Goal: Information Seeking & Learning: Learn about a topic

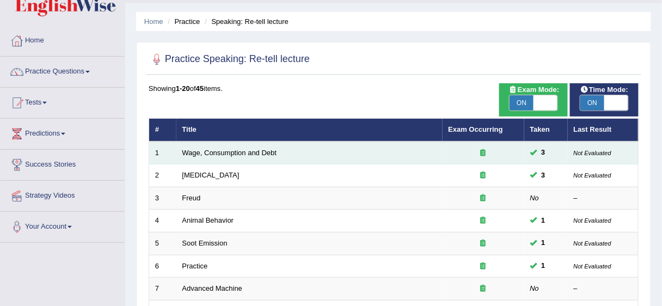
scroll to position [44, 0]
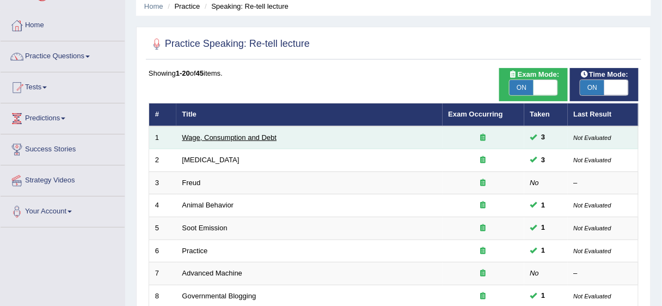
click at [255, 139] on link "Wage, Consumption and Debt" at bounding box center [229, 137] width 95 height 8
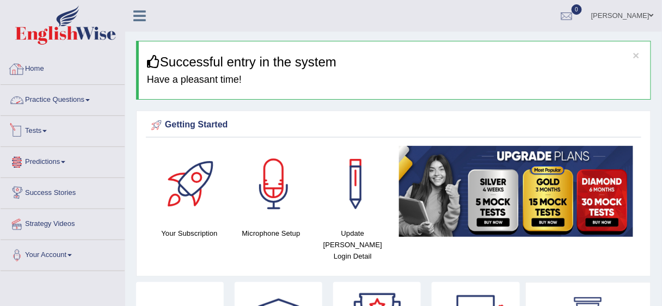
click at [90, 102] on link "Practice Questions" at bounding box center [63, 98] width 124 height 27
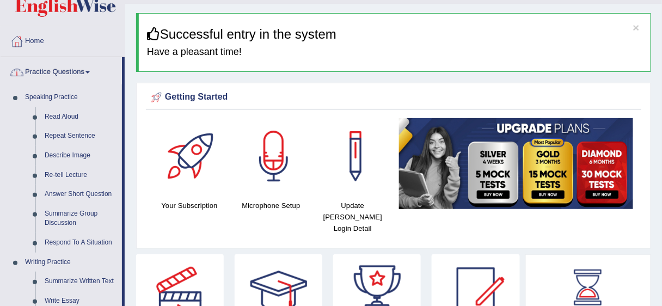
scroll to position [44, 0]
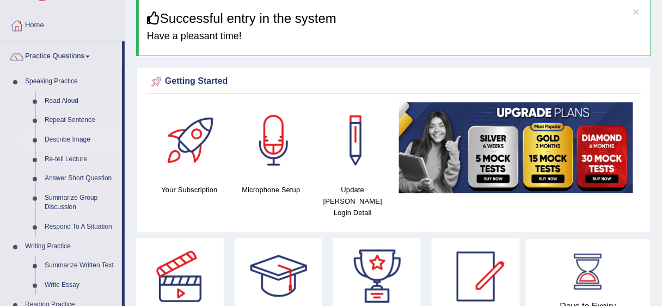
click at [71, 142] on link "Describe Image" at bounding box center [81, 140] width 82 height 20
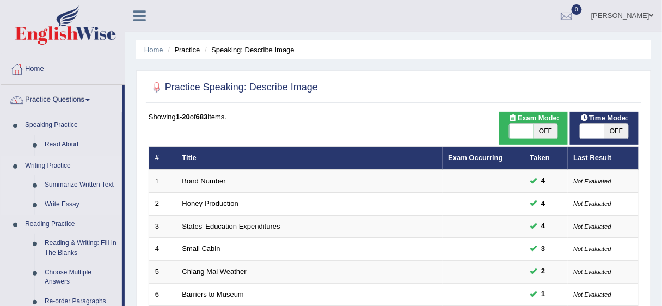
scroll to position [87, 0]
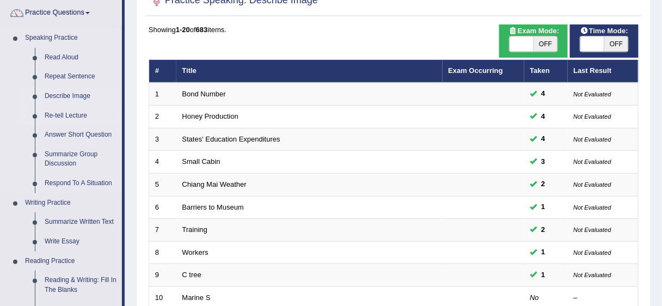
click at [70, 120] on link "Re-tell Lecture" at bounding box center [81, 116] width 82 height 20
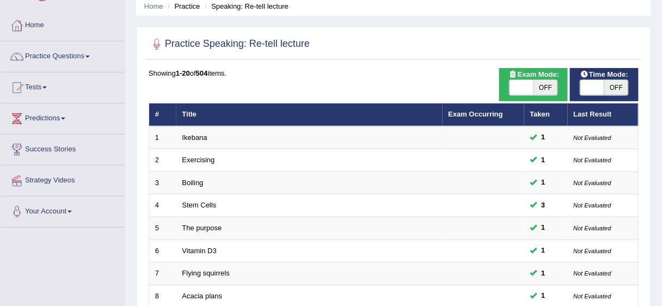
click at [549, 90] on span "OFF" at bounding box center [546, 87] width 24 height 15
checkbox input "true"
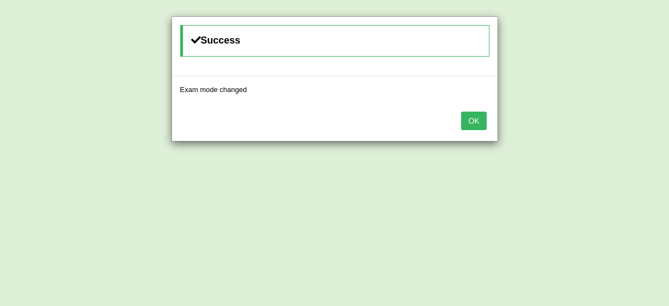
click at [473, 115] on button "OK" at bounding box center [473, 121] width 25 height 19
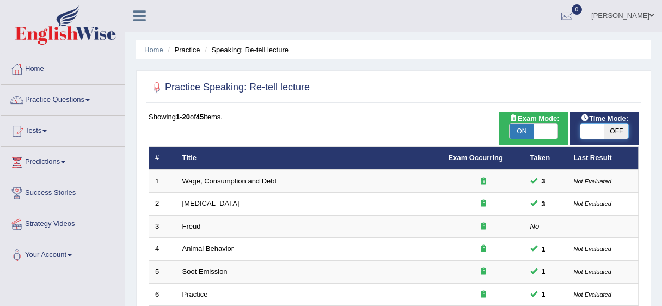
click at [601, 124] on span at bounding box center [592, 131] width 24 height 15
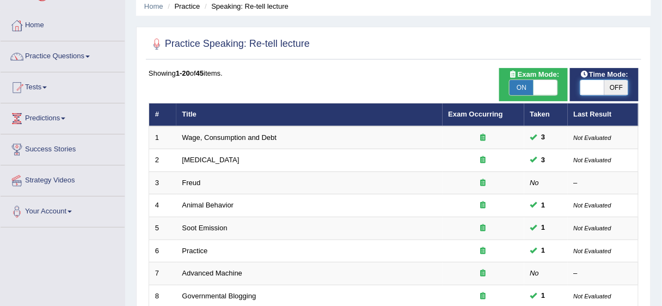
click at [599, 87] on span at bounding box center [592, 87] width 24 height 15
checkbox input "true"
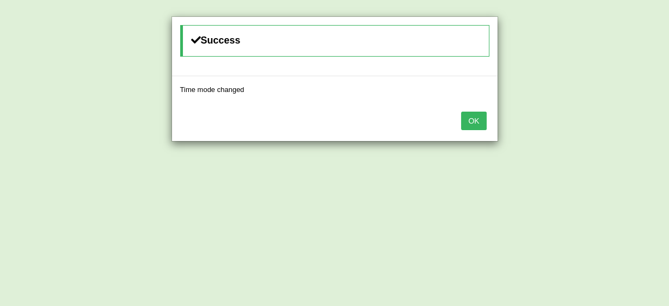
click at [473, 124] on button "OK" at bounding box center [473, 121] width 25 height 19
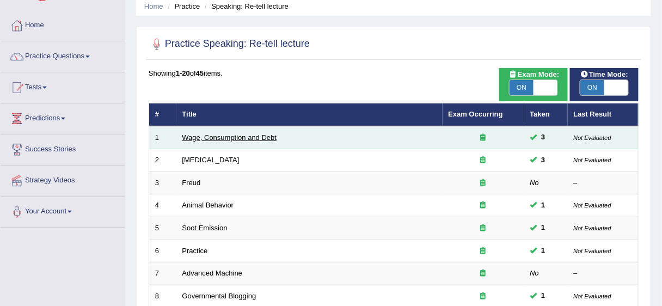
click at [247, 138] on link "Wage, Consumption and Debt" at bounding box center [229, 137] width 95 height 8
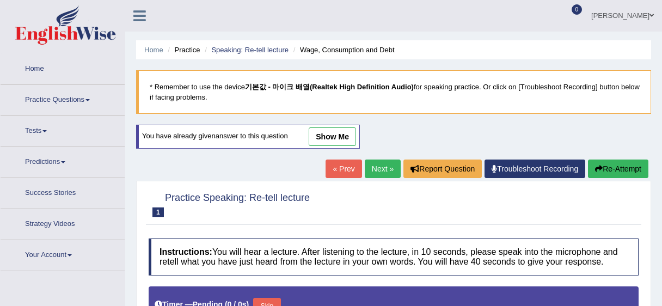
type input "1"
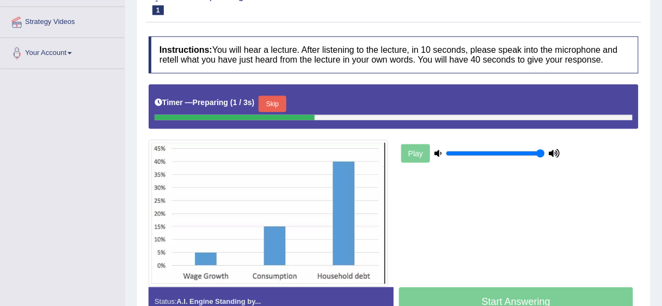
scroll to position [218, 0]
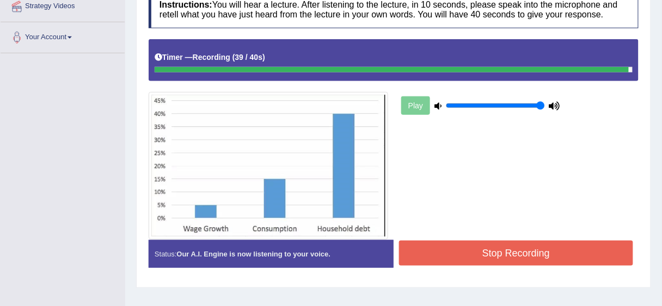
click at [519, 258] on button "Stop Recording" at bounding box center [516, 253] width 234 height 25
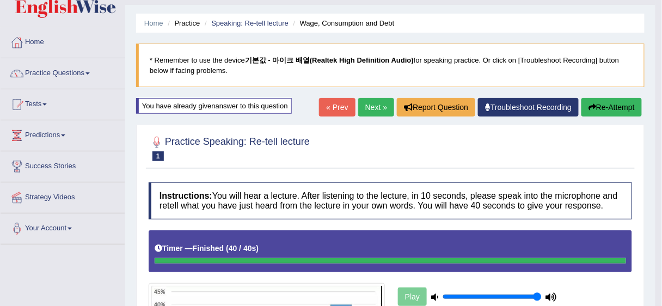
scroll to position [0, 0]
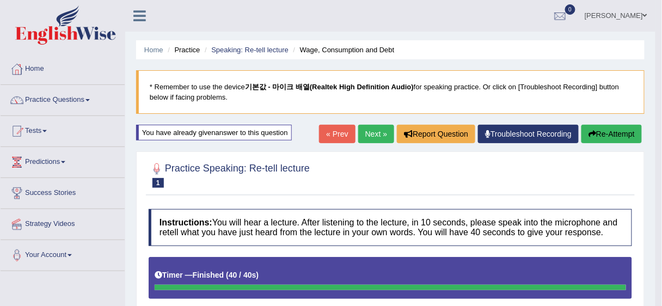
click at [370, 132] on link "Next »" at bounding box center [376, 134] width 36 height 19
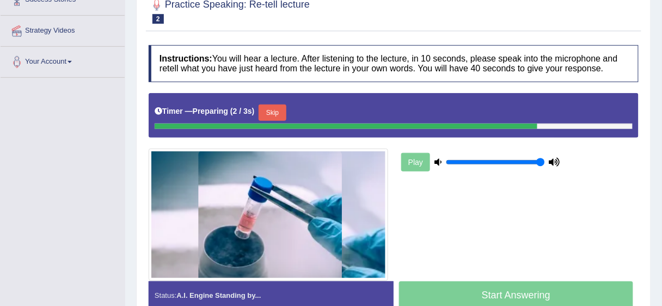
scroll to position [174, 0]
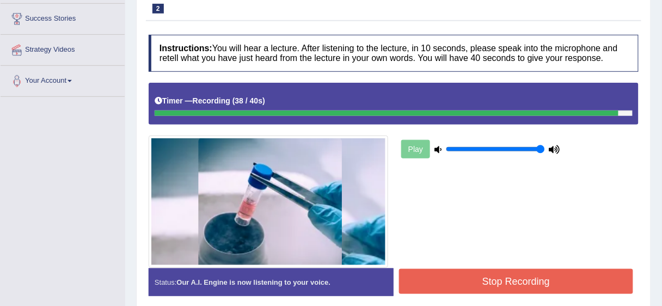
click at [549, 276] on button "Stop Recording" at bounding box center [516, 281] width 234 height 25
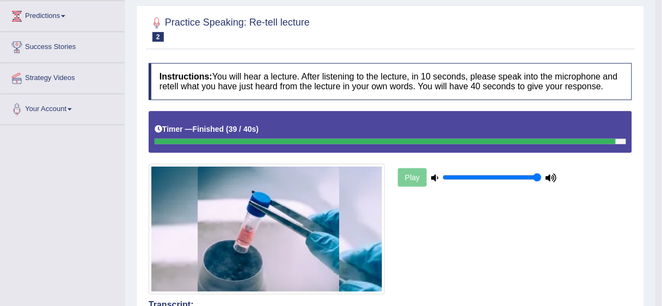
scroll to position [44, 0]
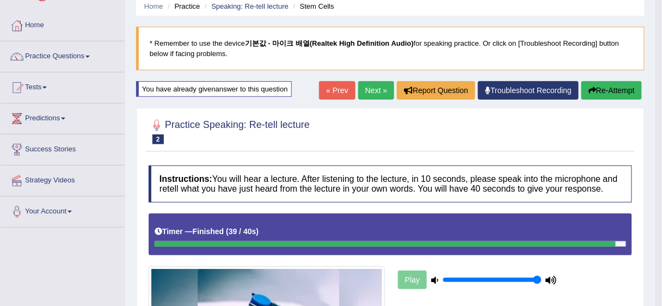
click at [380, 97] on link "Next »" at bounding box center [376, 90] width 36 height 19
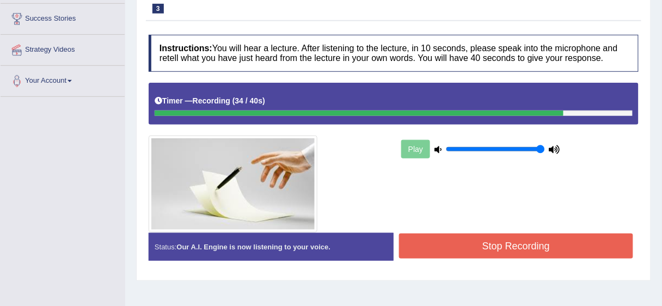
click at [491, 243] on button "Stop Recording" at bounding box center [516, 246] width 234 height 25
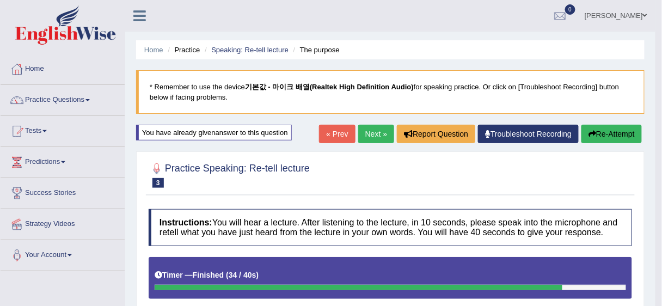
click at [386, 132] on link "Next »" at bounding box center [376, 134] width 36 height 19
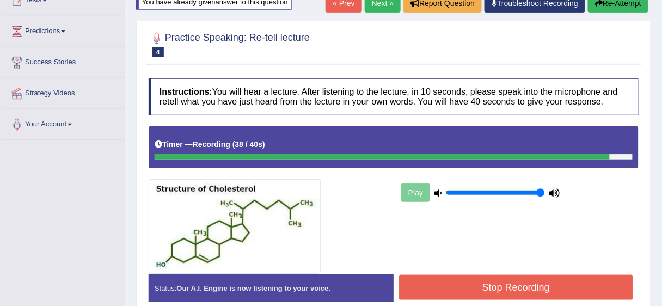
click at [493, 278] on button "Stop Recording" at bounding box center [516, 287] width 234 height 25
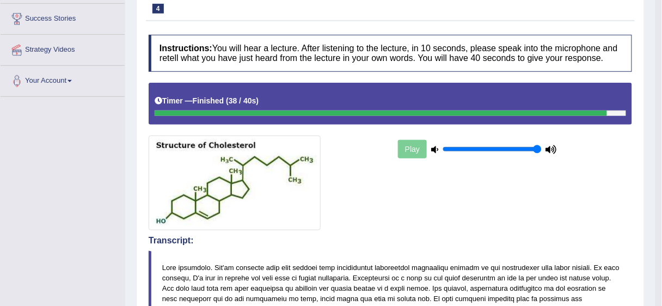
scroll to position [44, 0]
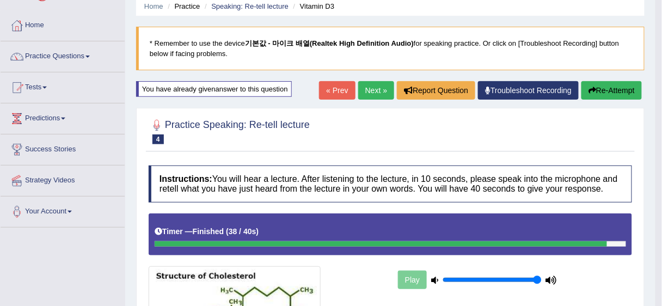
click at [385, 95] on link "Next »" at bounding box center [376, 90] width 36 height 19
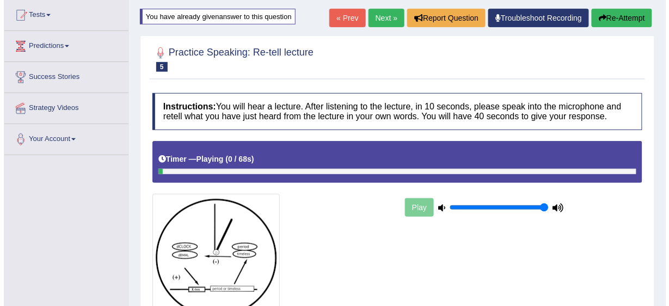
scroll to position [218, 0]
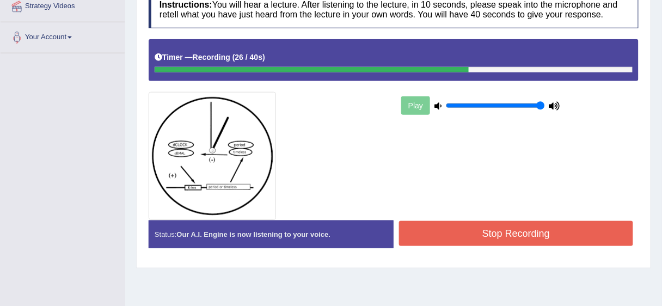
click at [474, 234] on button "Stop Recording" at bounding box center [516, 233] width 234 height 25
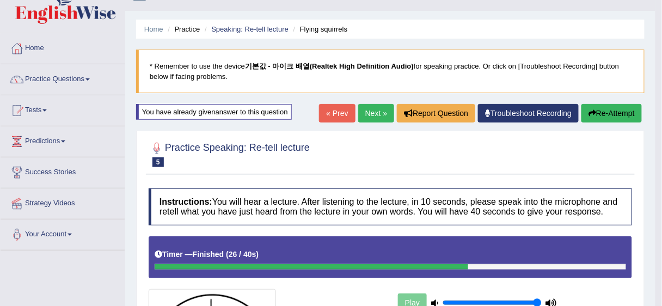
scroll to position [0, 0]
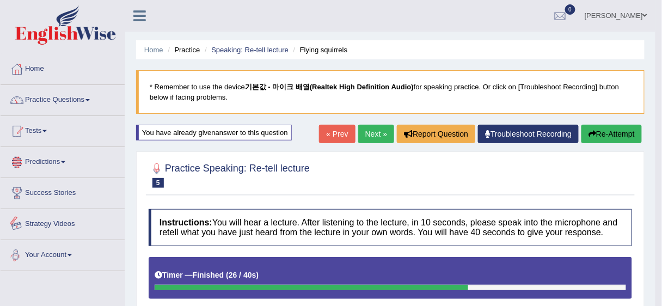
click at [66, 85] on link "Practice Questions" at bounding box center [63, 98] width 124 height 27
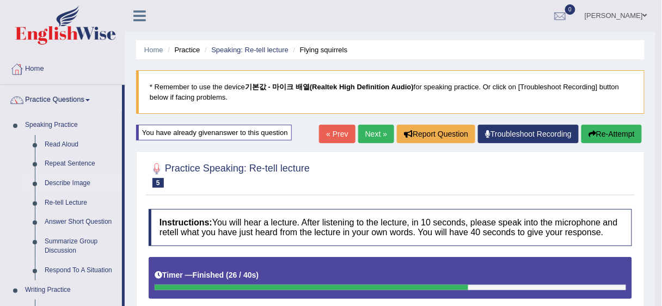
click at [70, 185] on link "Describe Image" at bounding box center [81, 184] width 82 height 20
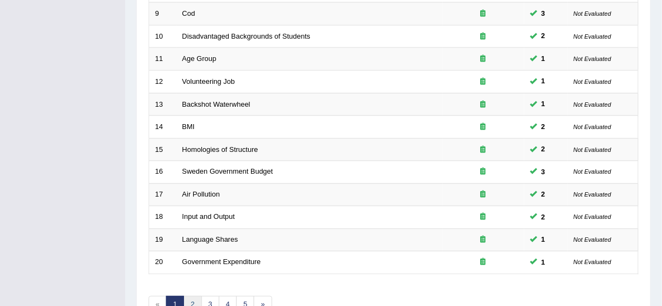
click at [188, 301] on link "2" at bounding box center [192, 305] width 18 height 18
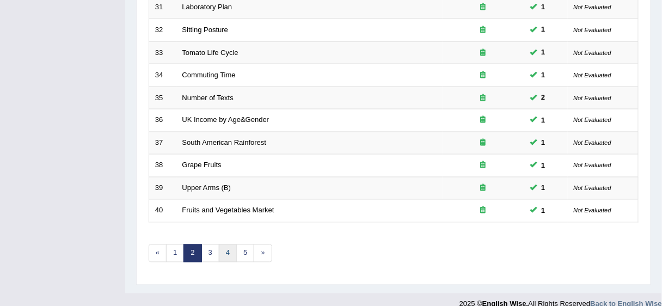
scroll to position [409, 0]
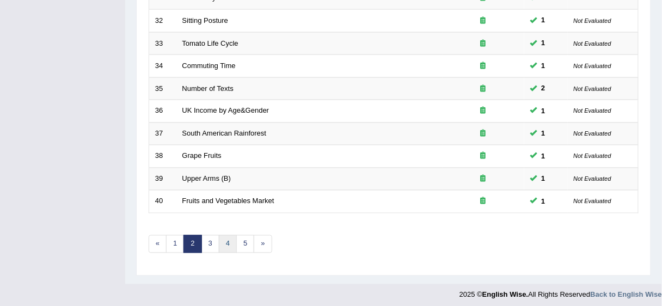
click at [232, 243] on link "4" at bounding box center [228, 244] width 18 height 18
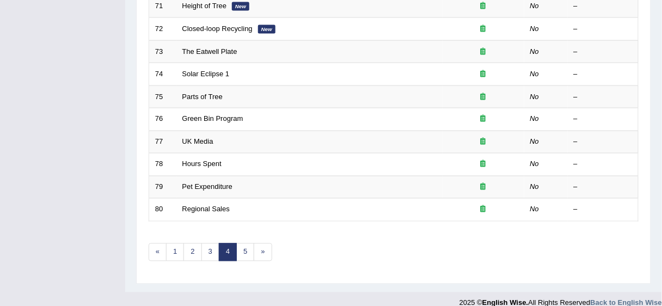
scroll to position [192, 0]
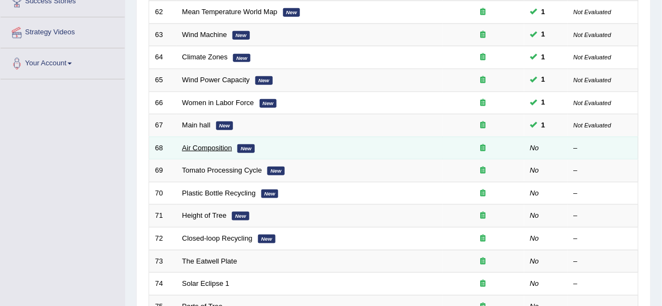
click at [201, 144] on link "Air Composition" at bounding box center [207, 148] width 50 height 8
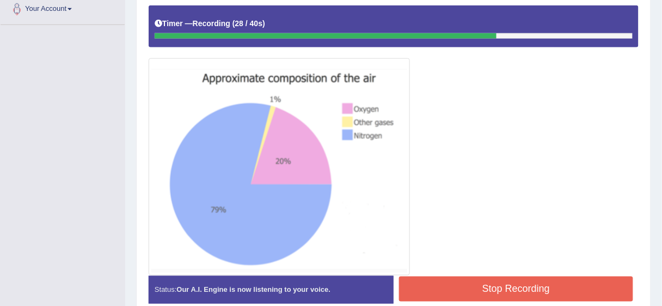
scroll to position [261, 0]
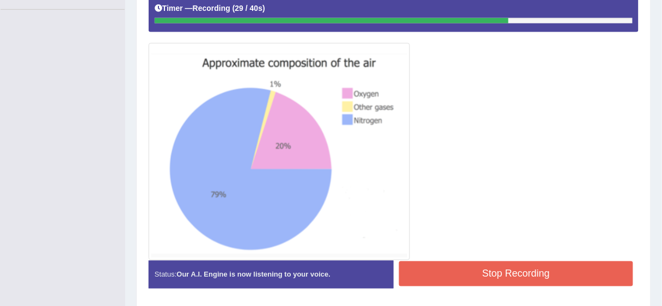
click at [466, 280] on button "Stop Recording" at bounding box center [516, 273] width 234 height 25
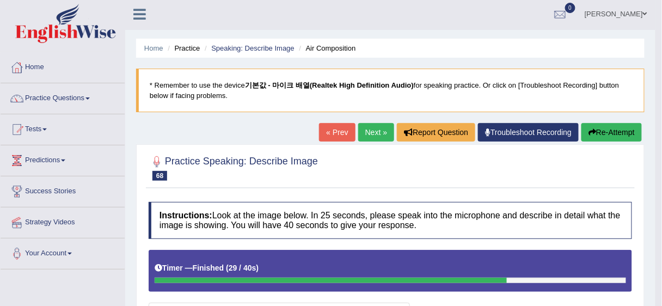
scroll to position [0, 0]
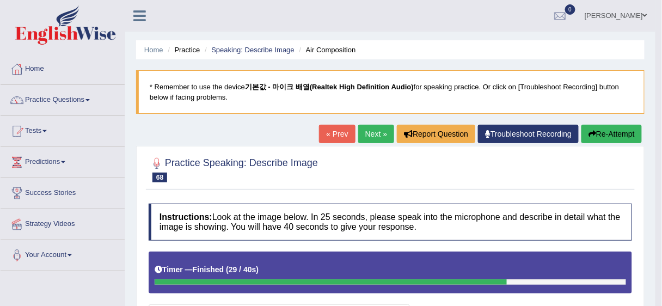
click at [368, 129] on link "Next »" at bounding box center [376, 134] width 36 height 19
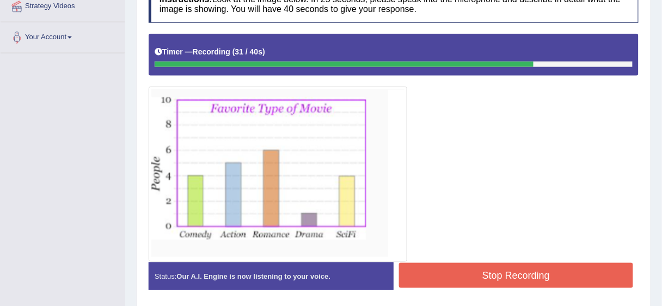
click at [503, 277] on button "Stop Recording" at bounding box center [516, 275] width 234 height 25
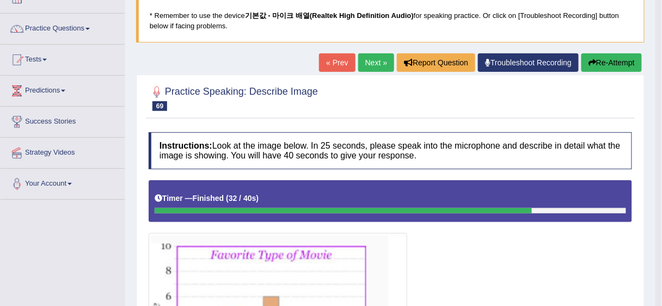
scroll to position [23, 0]
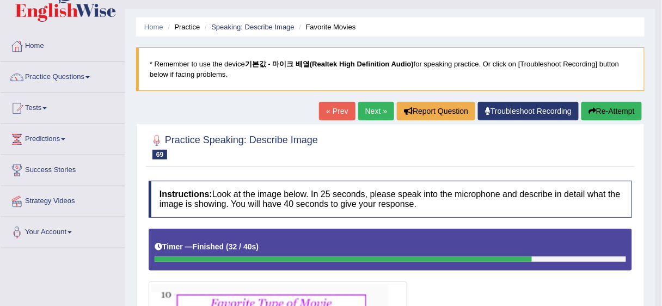
drag, startPoint x: 370, startPoint y: 99, endPoint x: 368, endPoint y: 109, distance: 10.0
click at [368, 109] on link "Next »" at bounding box center [376, 111] width 36 height 19
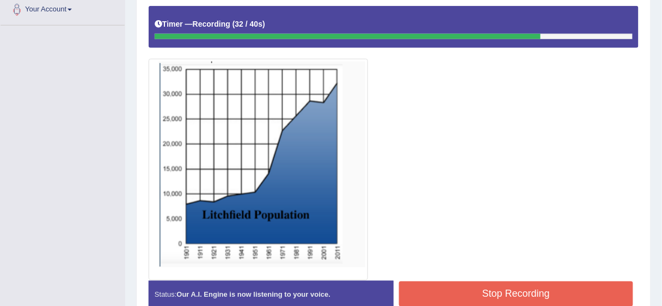
scroll to position [261, 0]
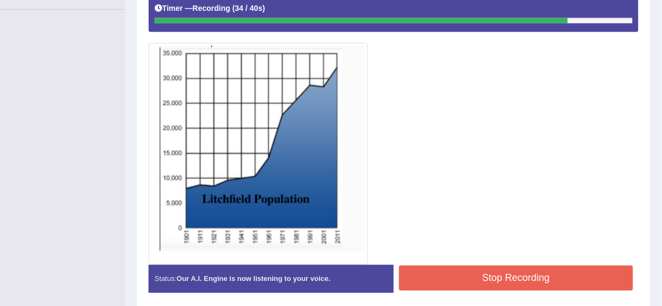
click at [482, 272] on button "Stop Recording" at bounding box center [516, 278] width 234 height 25
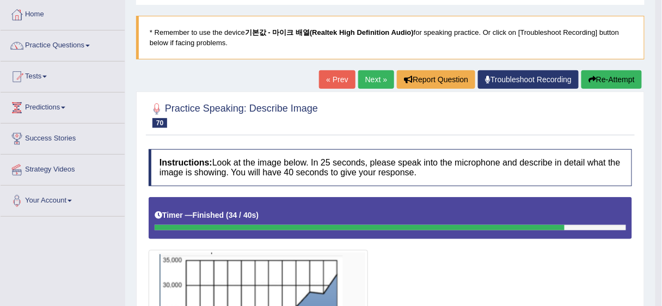
scroll to position [44, 0]
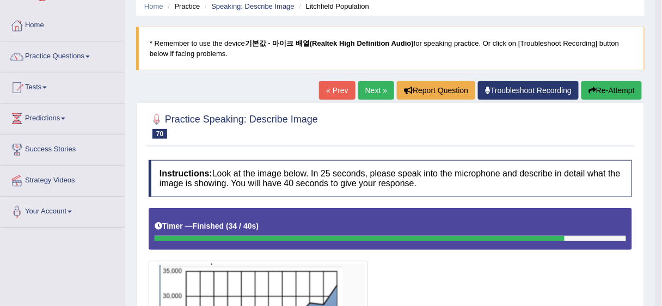
click at [374, 98] on link "Next »" at bounding box center [376, 90] width 36 height 19
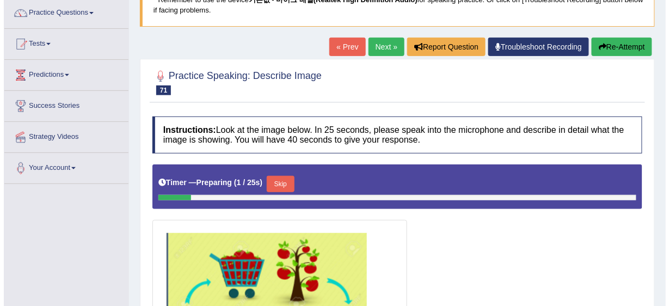
scroll to position [261, 0]
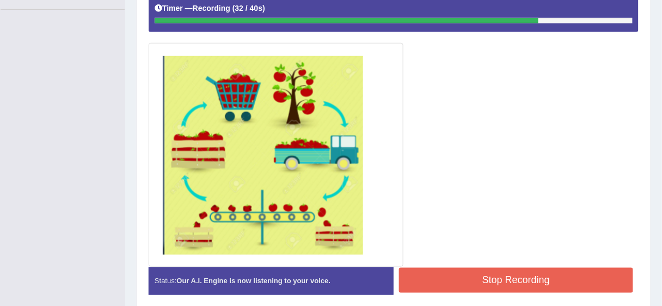
click at [495, 279] on button "Stop Recording" at bounding box center [516, 280] width 234 height 25
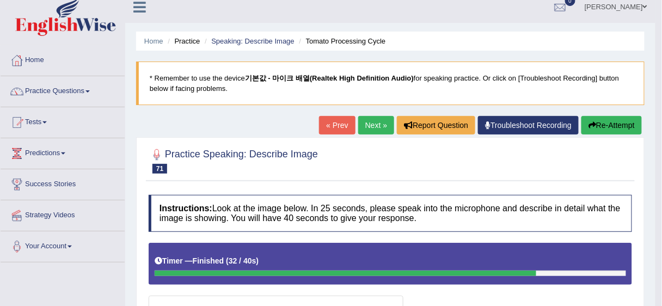
scroll to position [0, 0]
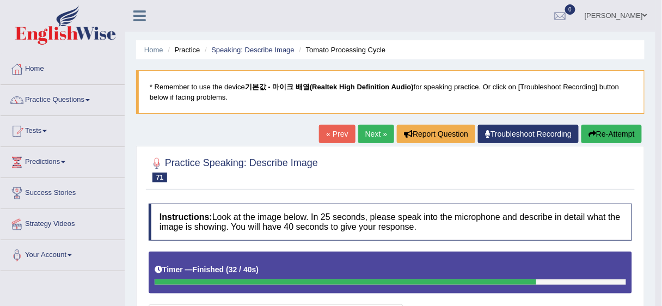
click at [366, 128] on link "Next »" at bounding box center [376, 134] width 36 height 19
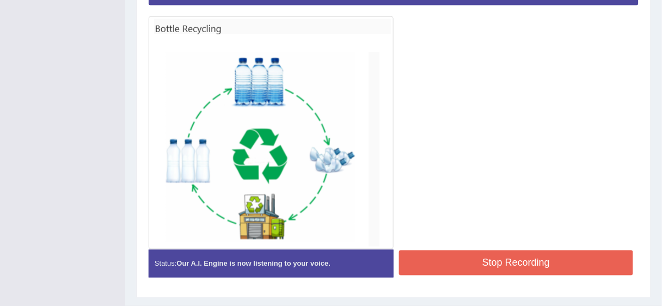
scroll to position [313, 0]
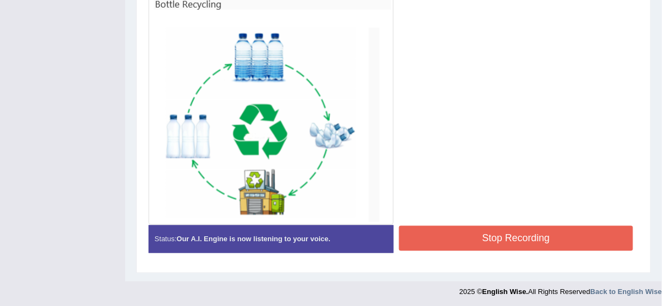
click at [499, 235] on button "Stop Recording" at bounding box center [516, 238] width 234 height 25
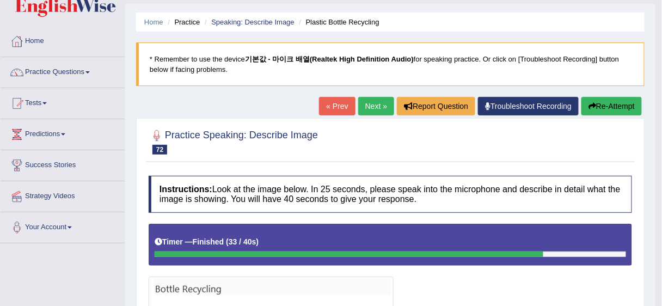
scroll to position [49, 0]
